Goal: Use online tool/utility: Utilize a website feature to perform a specific function

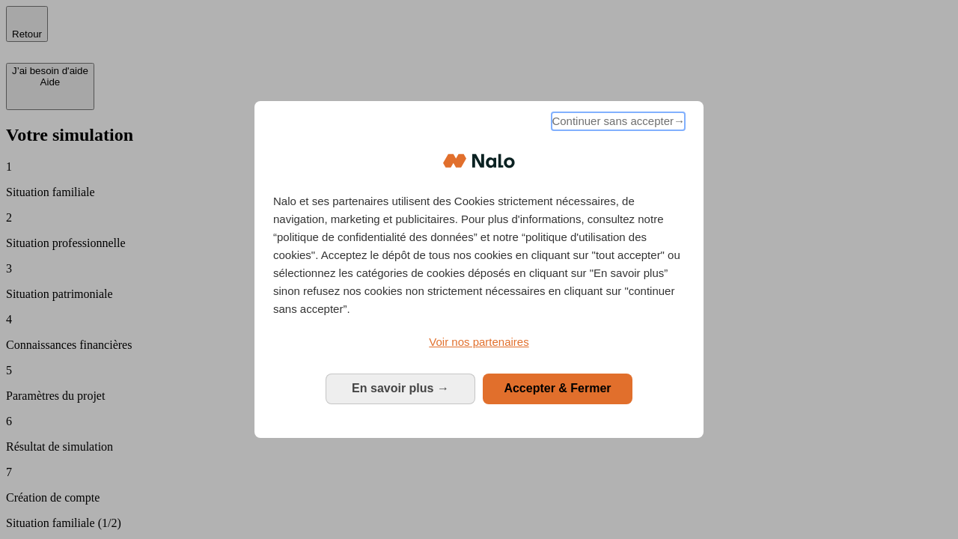
click at [617, 124] on span "Continuer sans accepter →" at bounding box center [618, 121] width 133 height 18
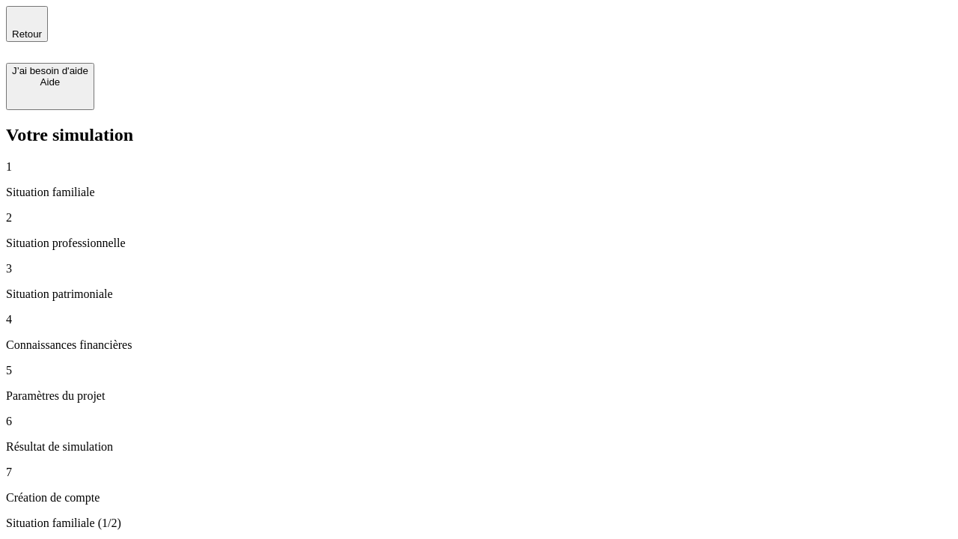
type input "30 000"
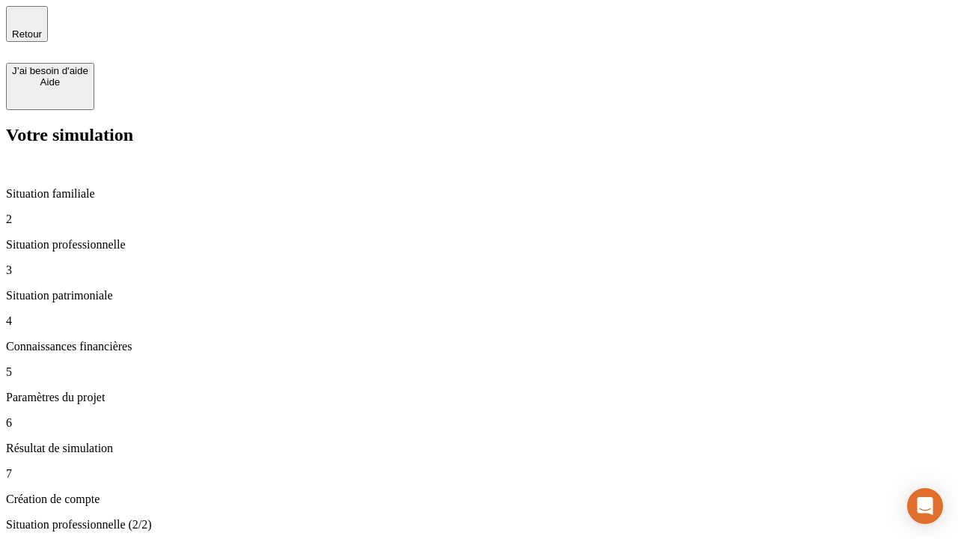
type input "1 000"
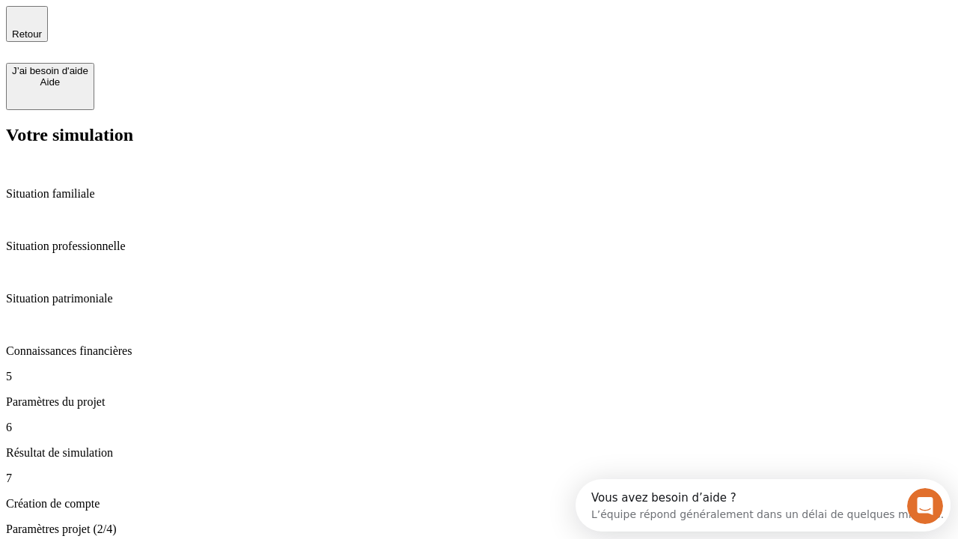
type input "40"
type input "200 000"
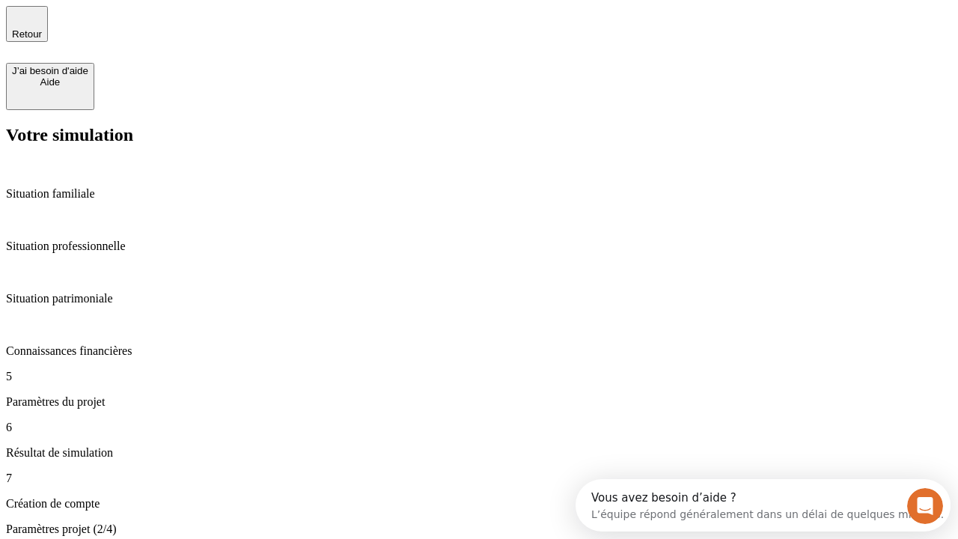
type input "640"
